Goal: Book appointment/travel/reservation

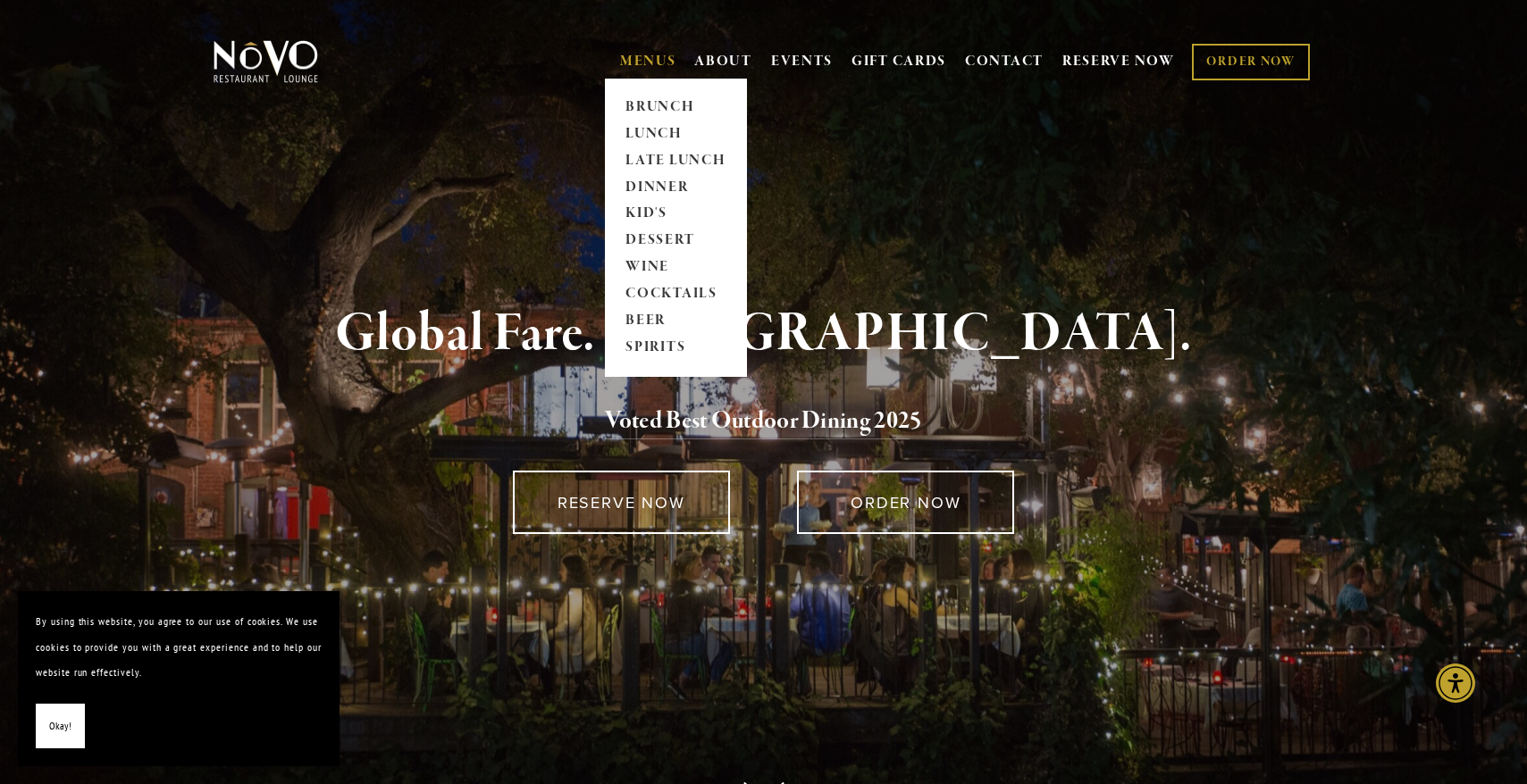
click at [643, 58] on link "MENUS" at bounding box center [649, 61] width 57 height 18
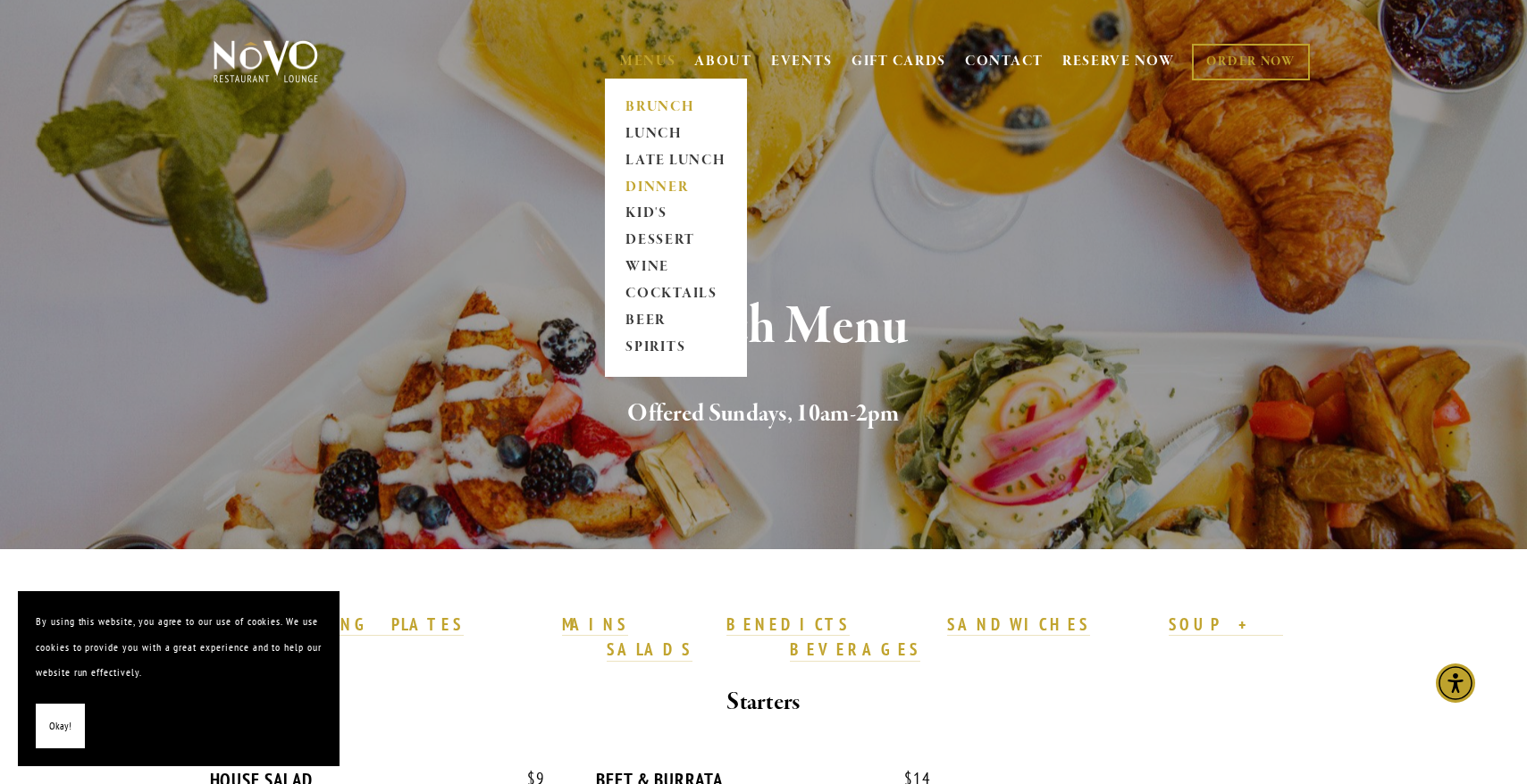
click at [650, 184] on link "DINNER" at bounding box center [676, 188] width 111 height 26
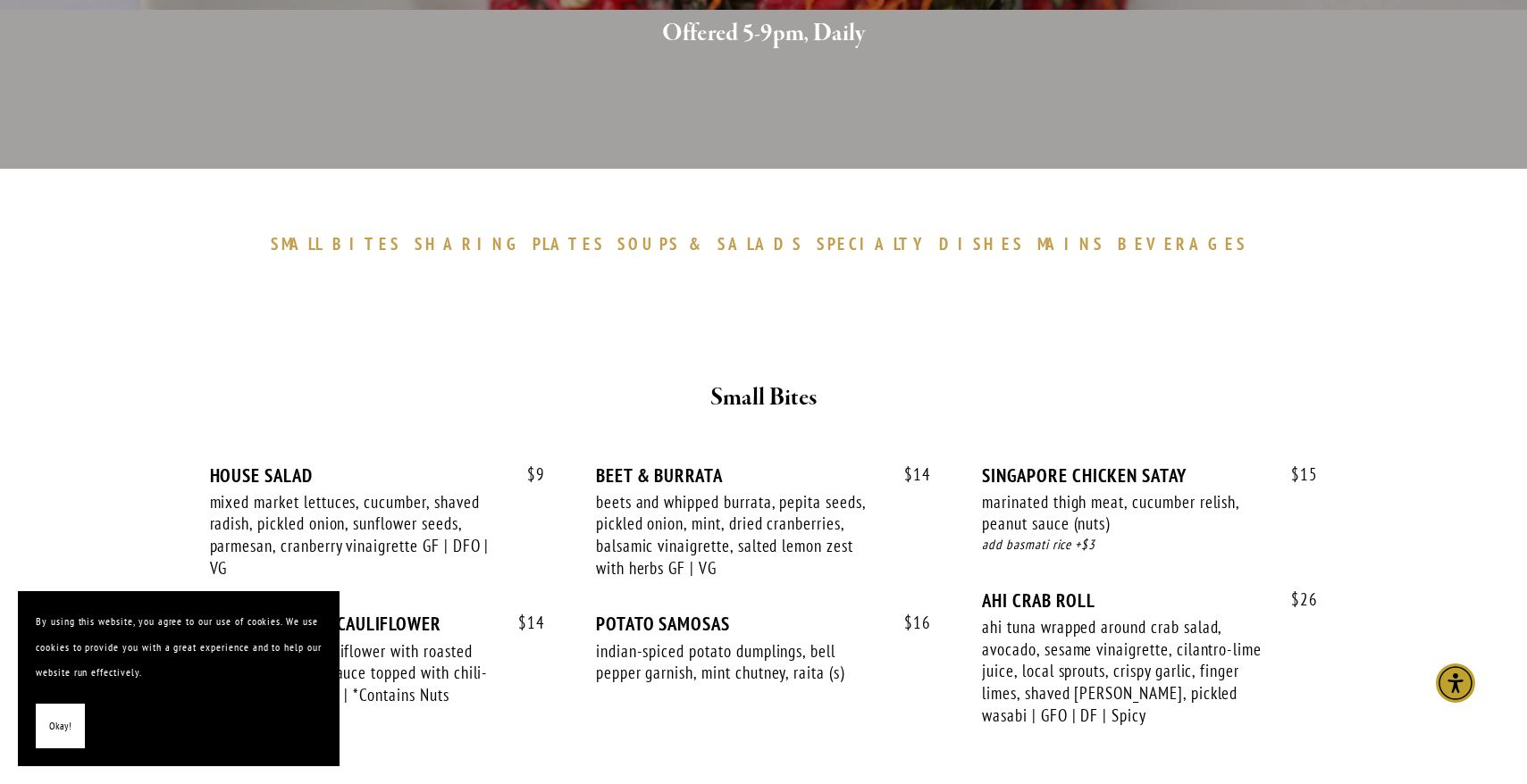
scroll to position [611, 0]
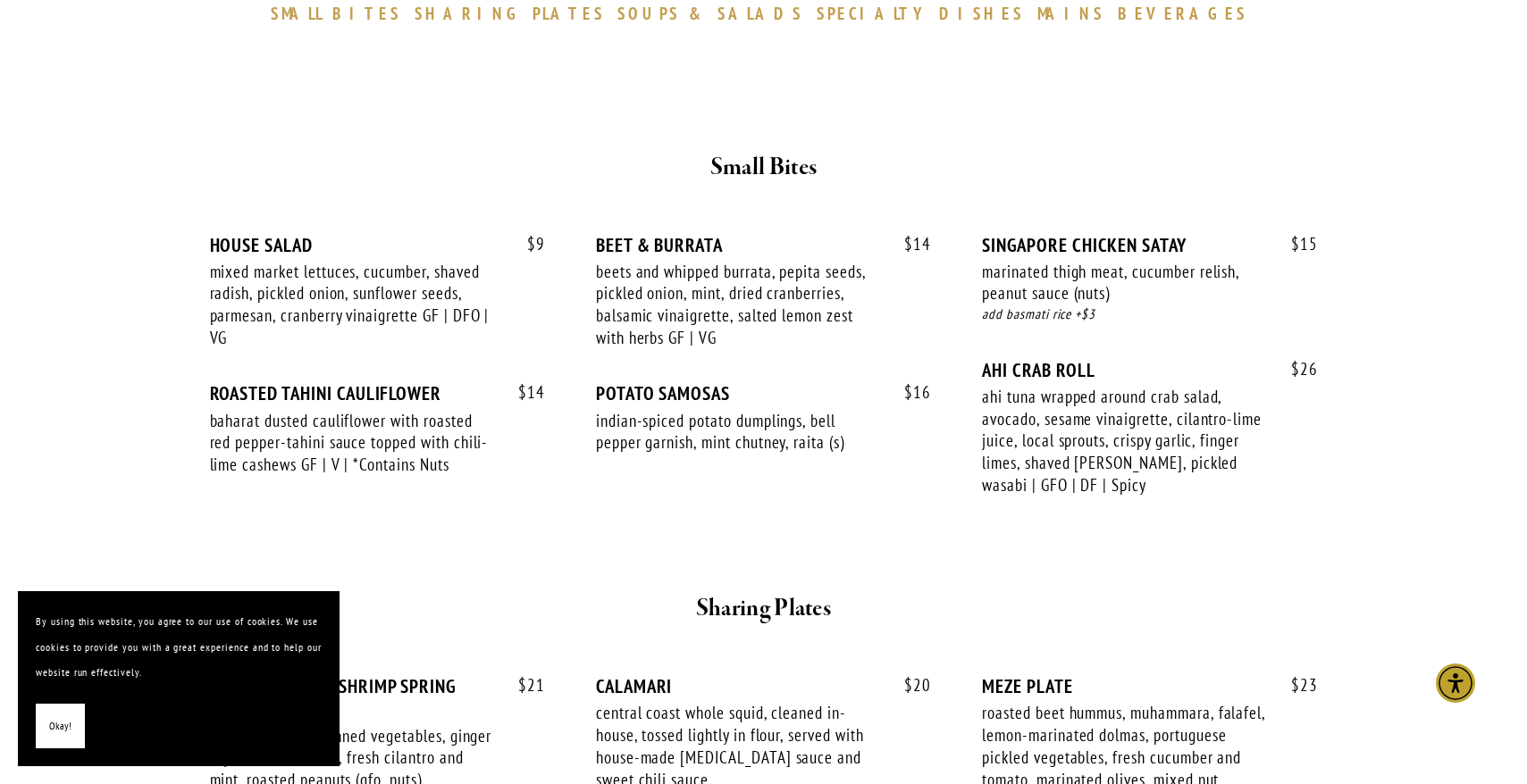
click at [49, 727] on span "Okay!" at bounding box center [60, 726] width 23 height 25
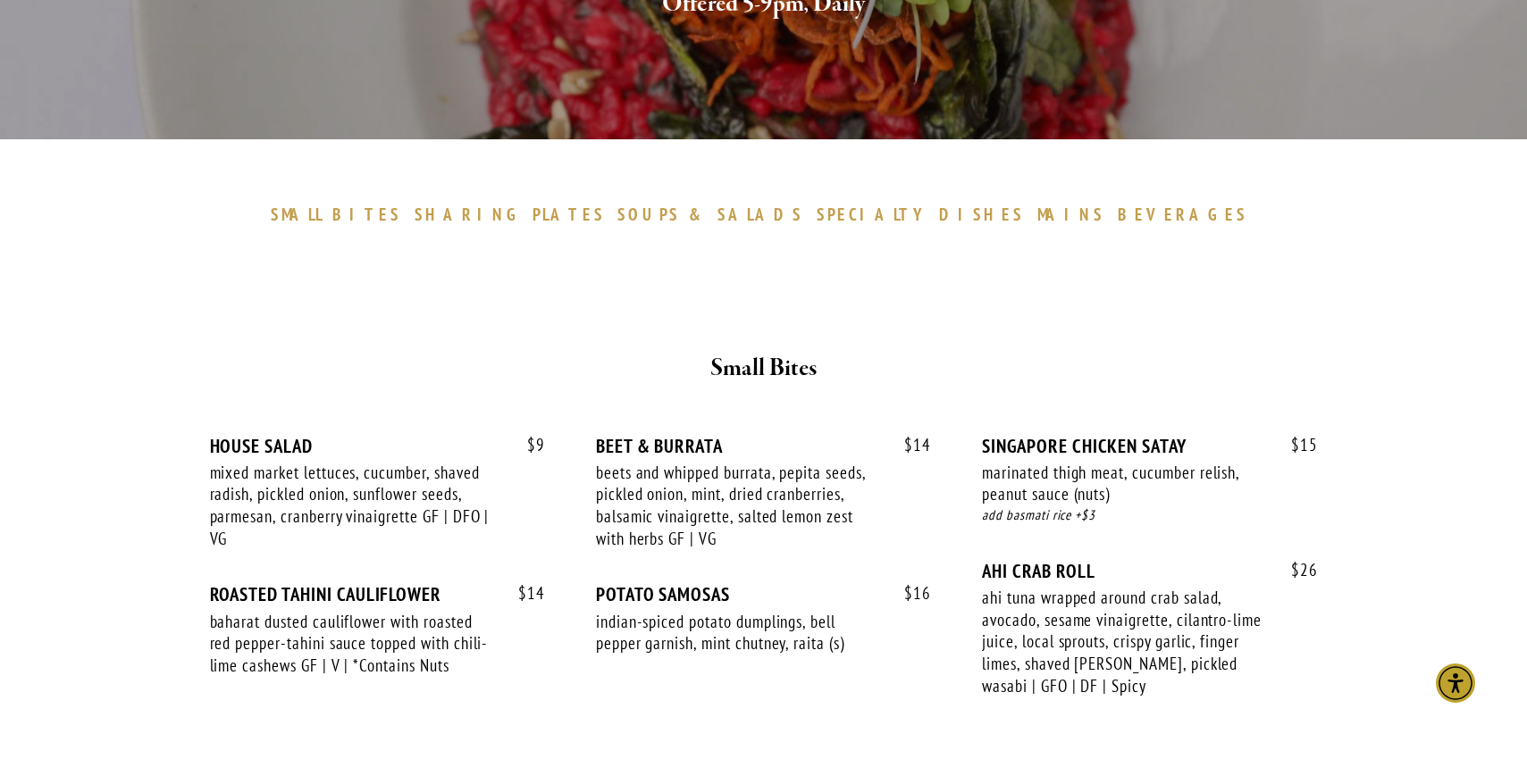
scroll to position [0, 0]
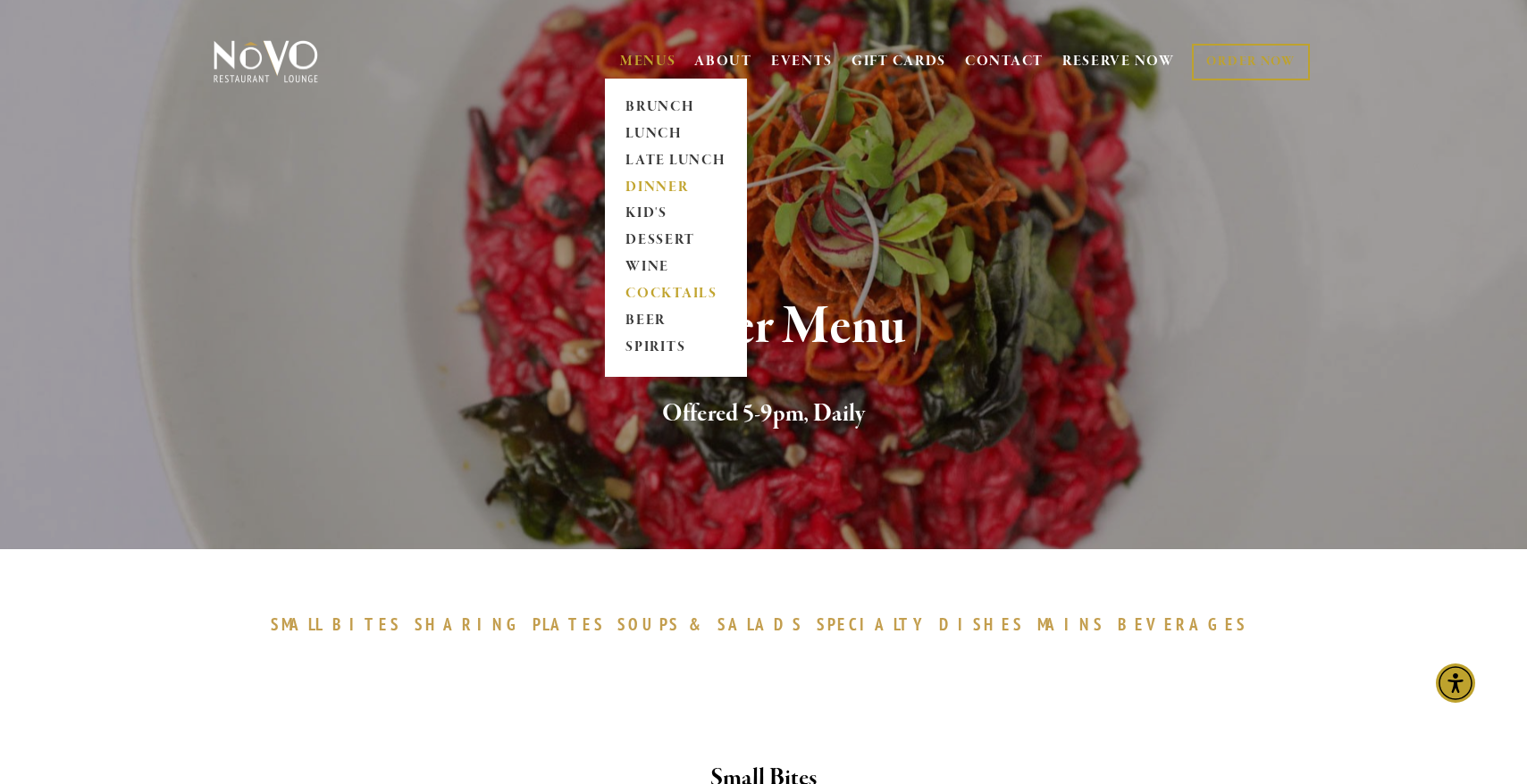
click at [647, 290] on link "COCKTAILS" at bounding box center [676, 295] width 111 height 26
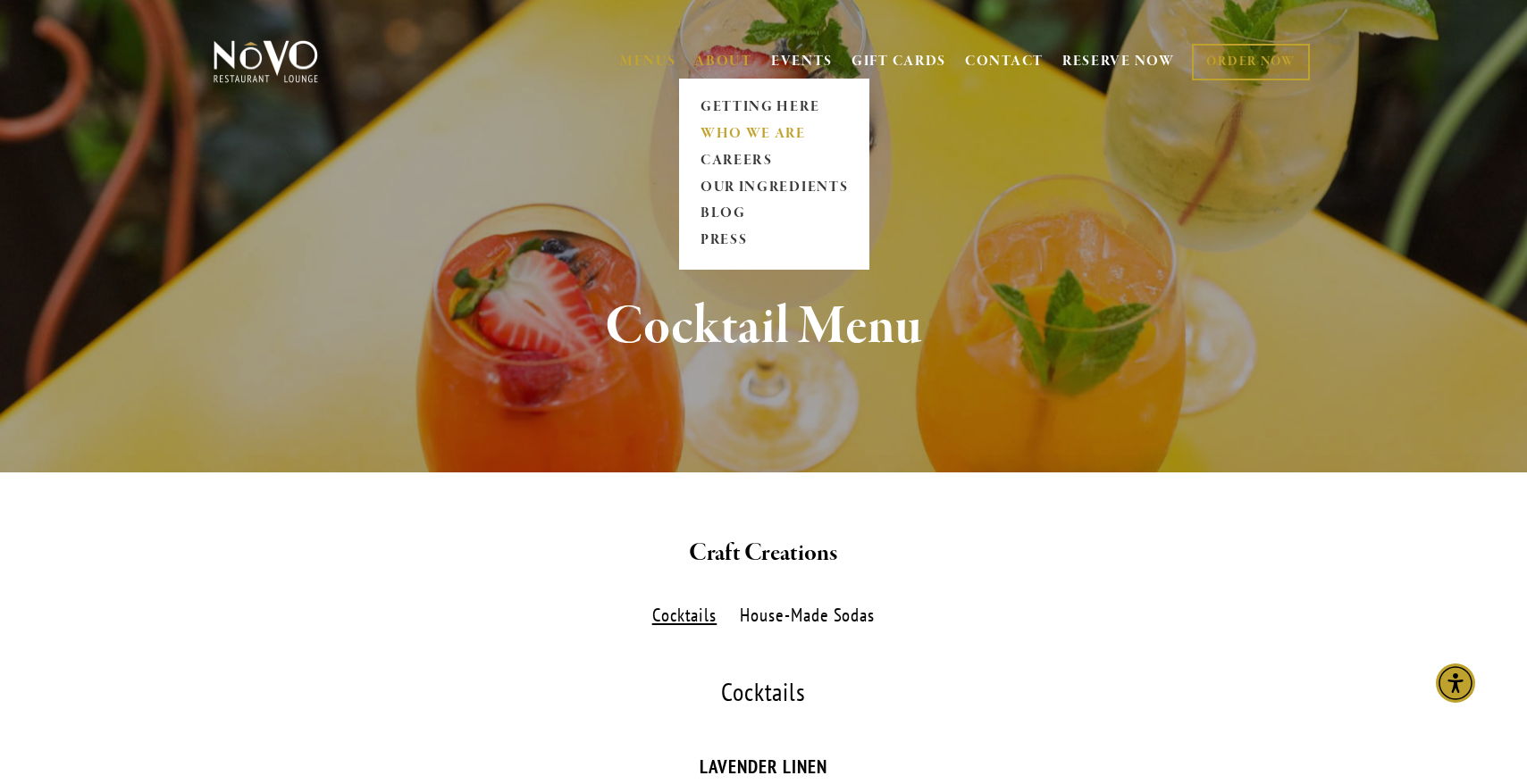
click at [729, 129] on link "WHO WE ARE" at bounding box center [774, 134] width 159 height 26
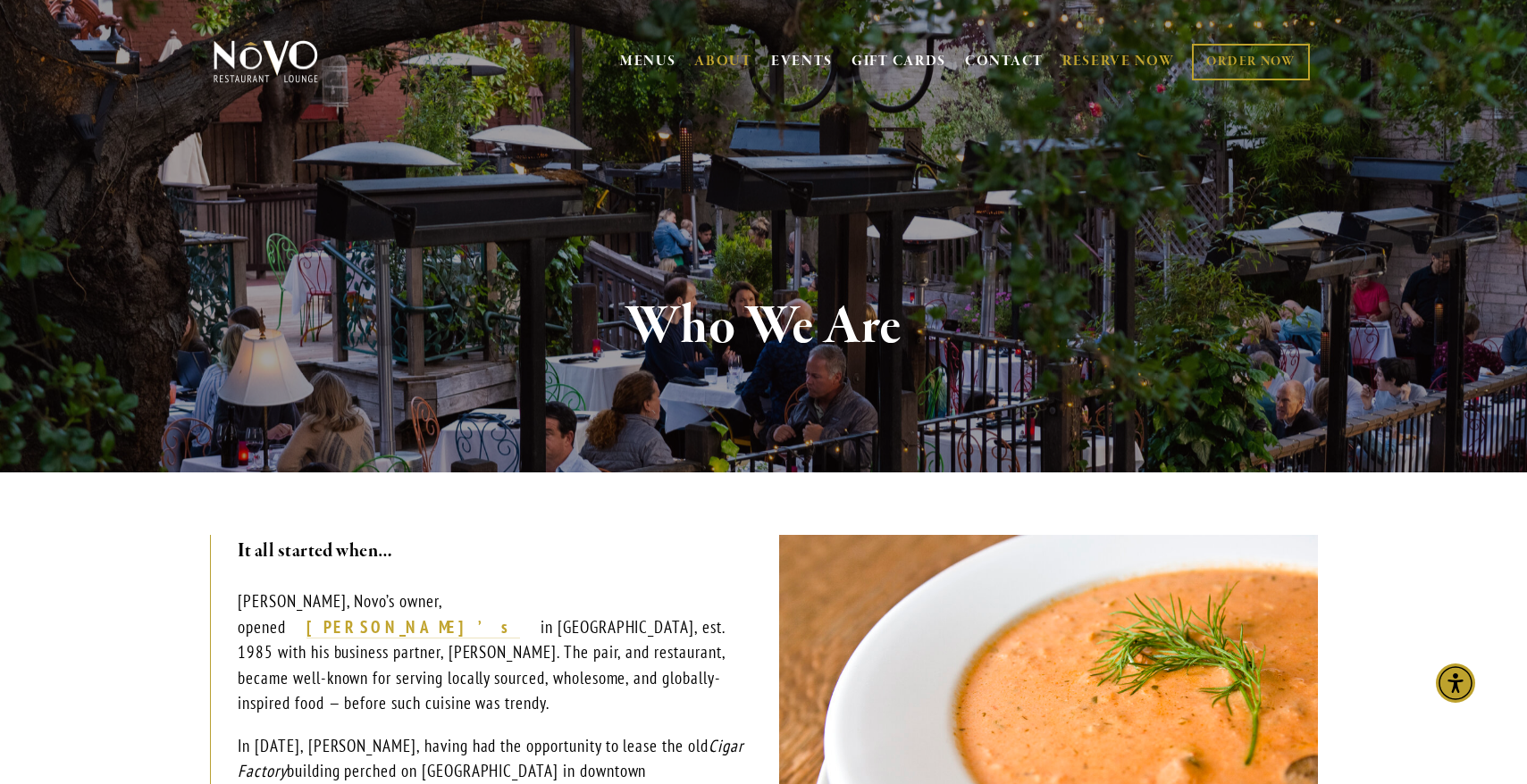
click at [1102, 59] on link "RESERVE NOW" at bounding box center [1118, 61] width 112 height 34
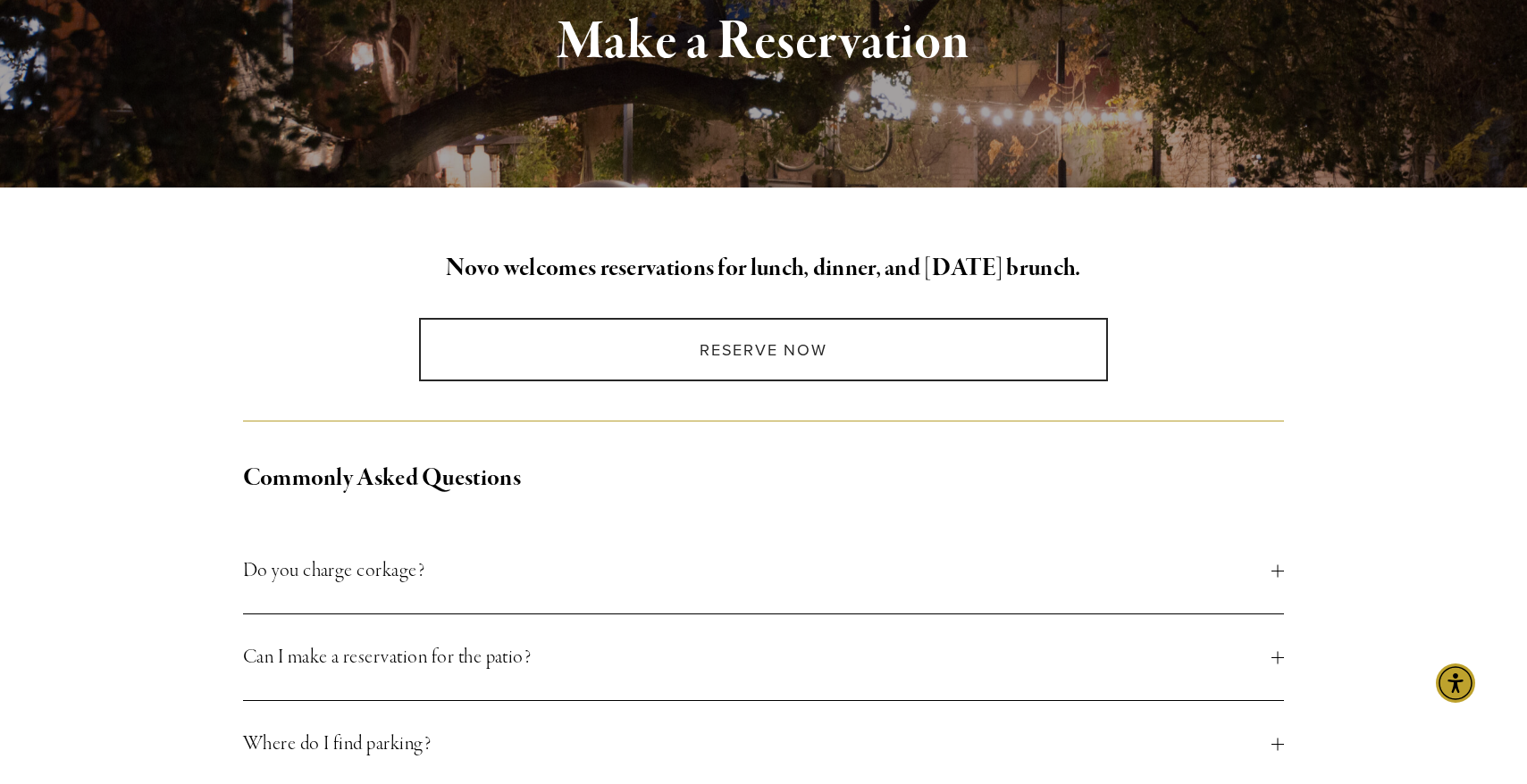
scroll to position [377, 0]
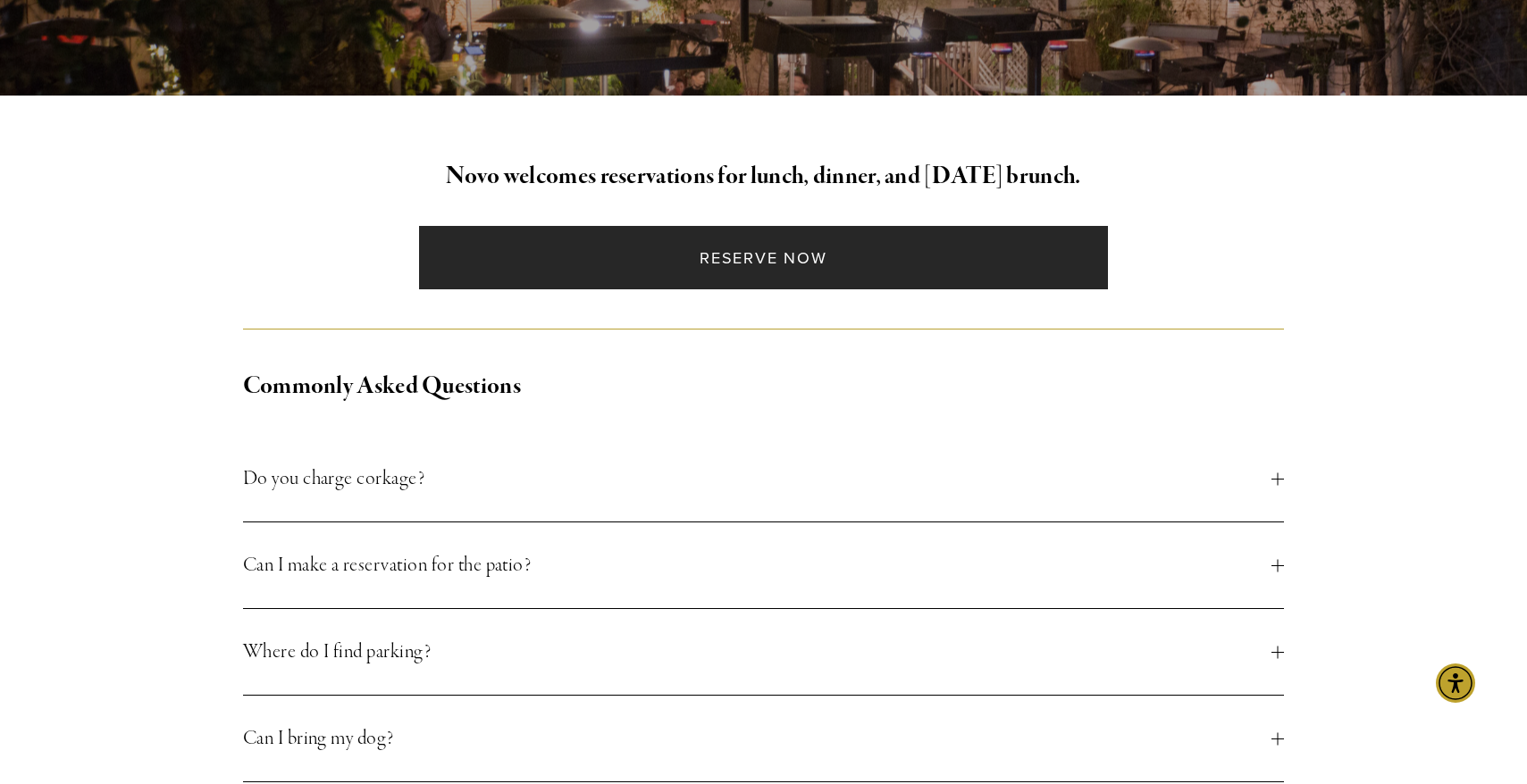
click at [678, 251] on link "Reserve Now" at bounding box center [764, 257] width 689 height 63
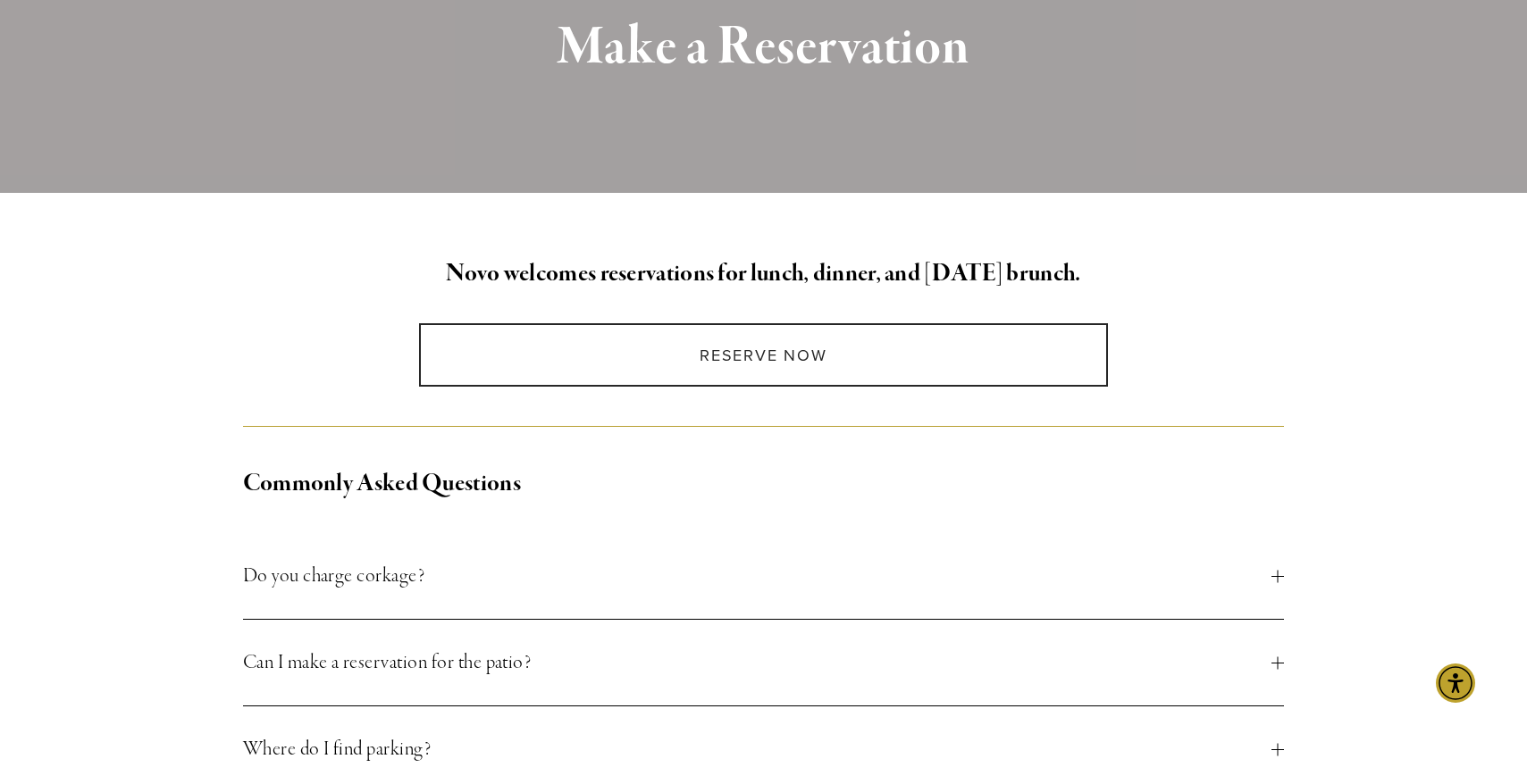
scroll to position [0, 0]
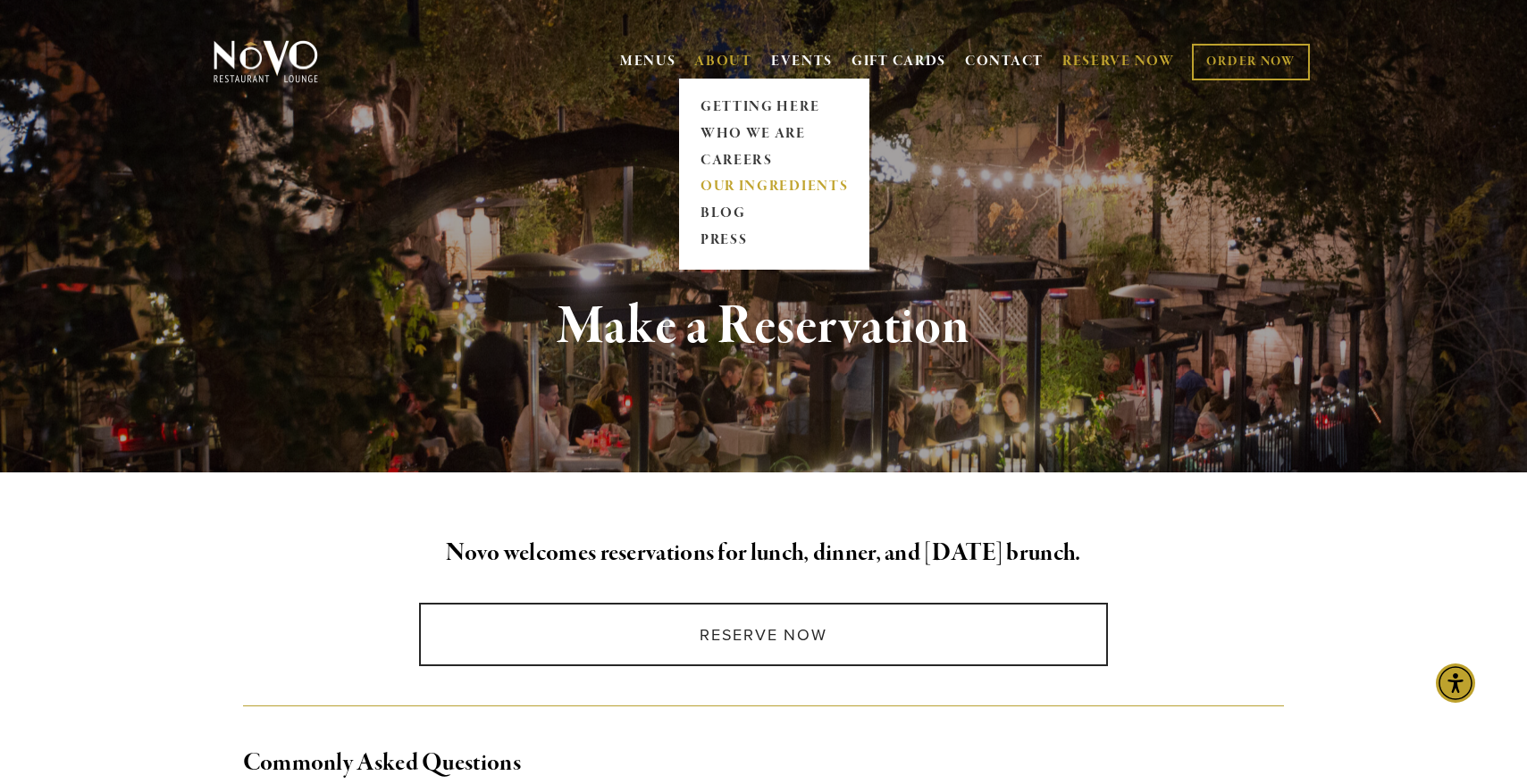
click at [739, 191] on link "OUR INGREDIENTS" at bounding box center [774, 188] width 159 height 26
